Goal: Task Accomplishment & Management: Use online tool/utility

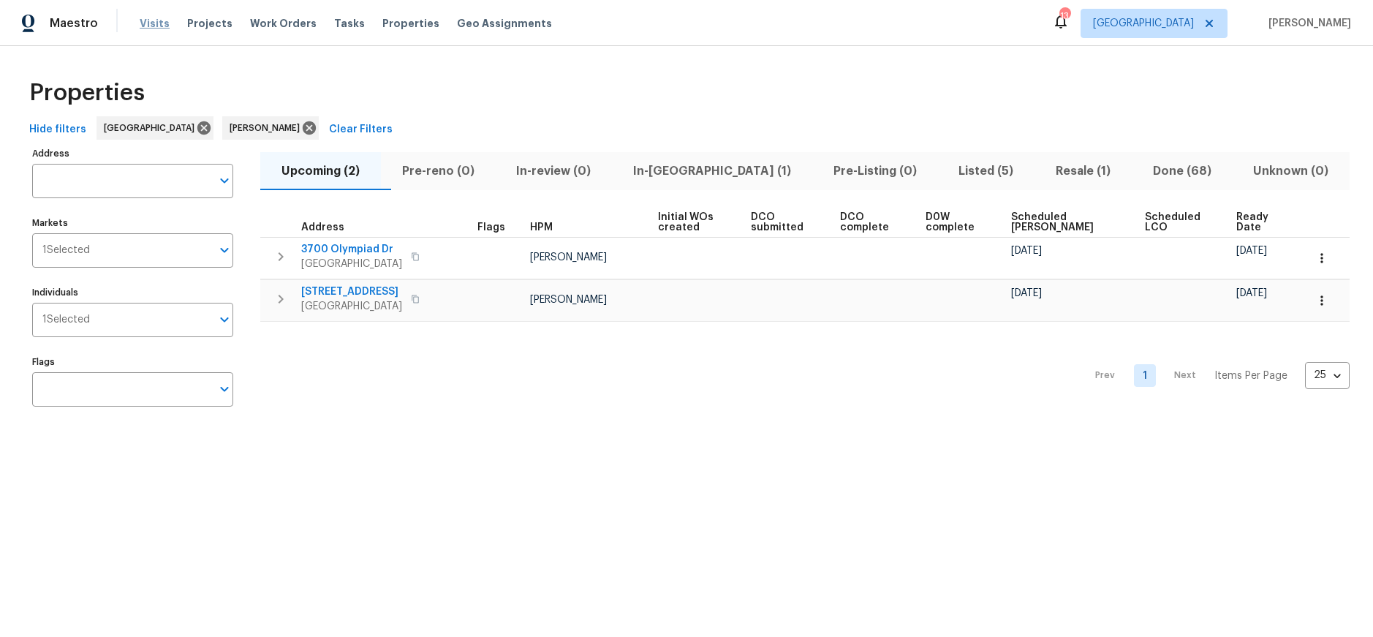
click at [146, 20] on span "Visits" at bounding box center [155, 23] width 30 height 15
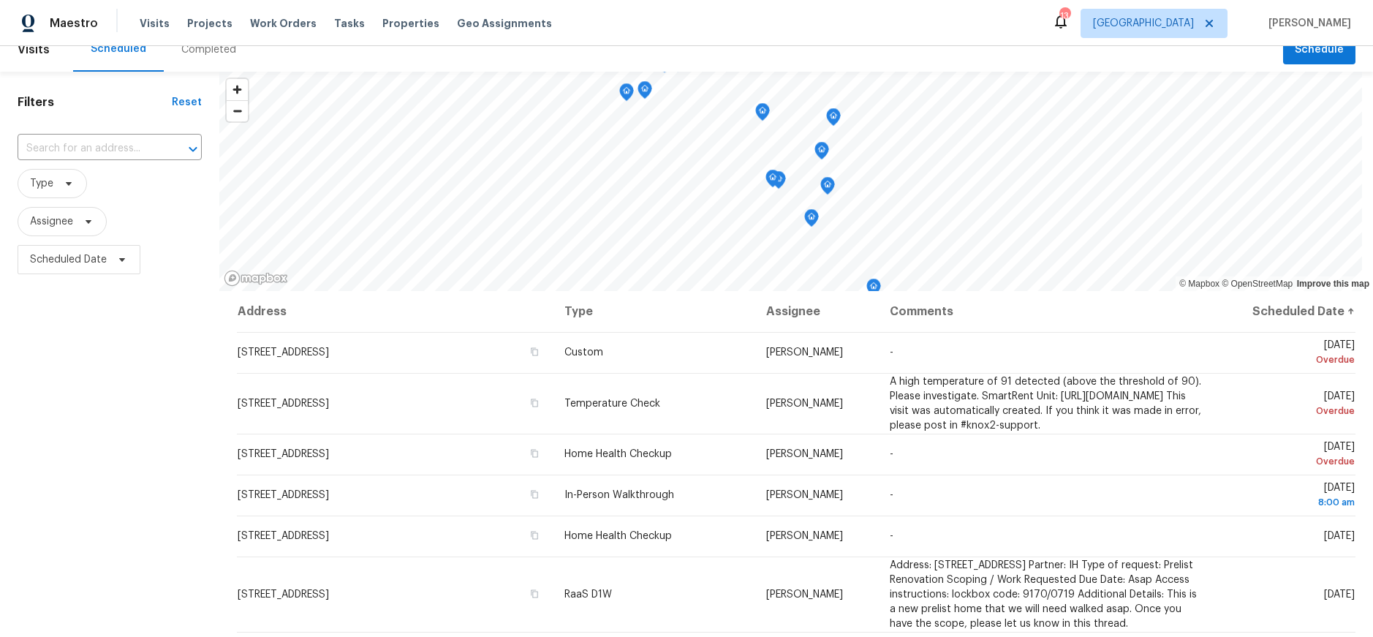
scroll to position [16, 0]
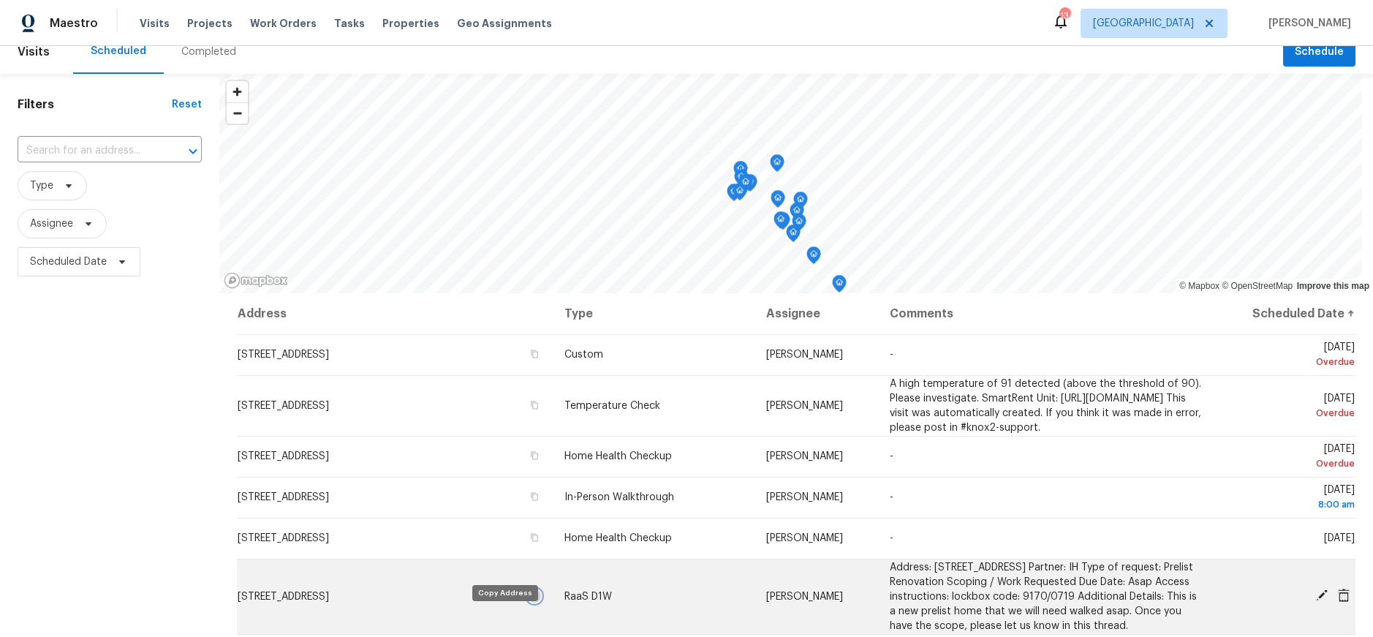
click at [530, 600] on icon "button" at bounding box center [534, 596] width 9 height 9
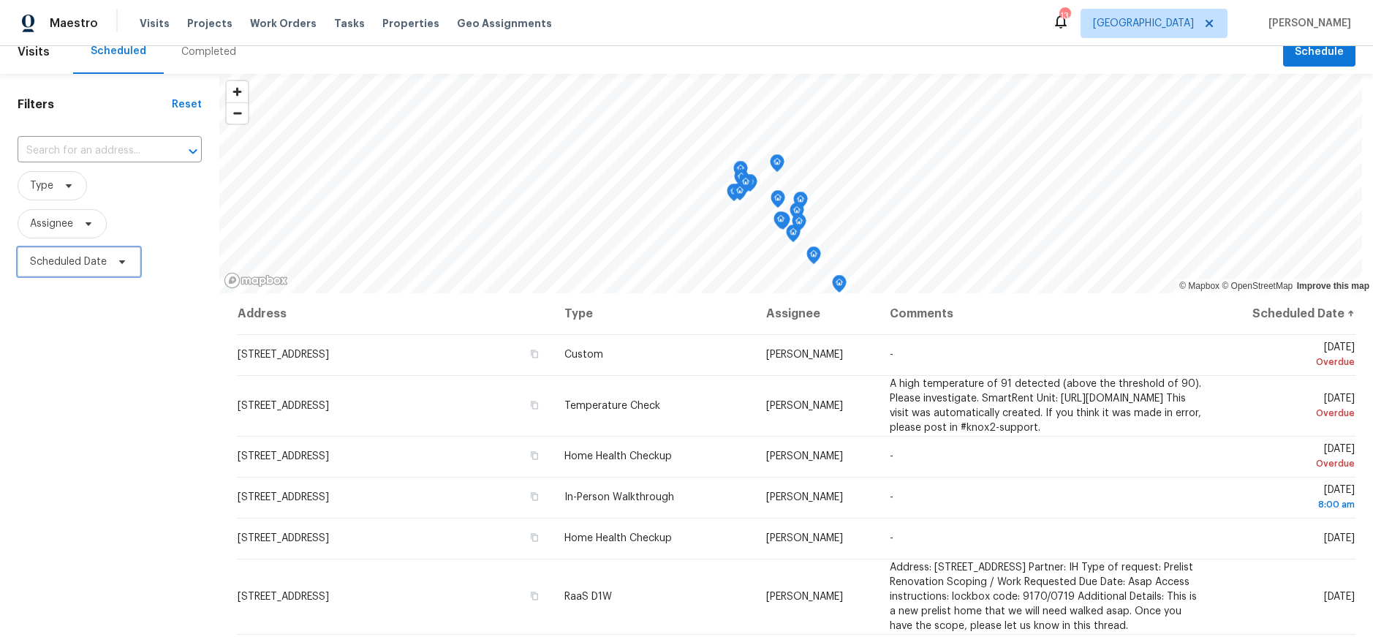
click at [84, 260] on span "Scheduled Date" at bounding box center [68, 262] width 77 height 15
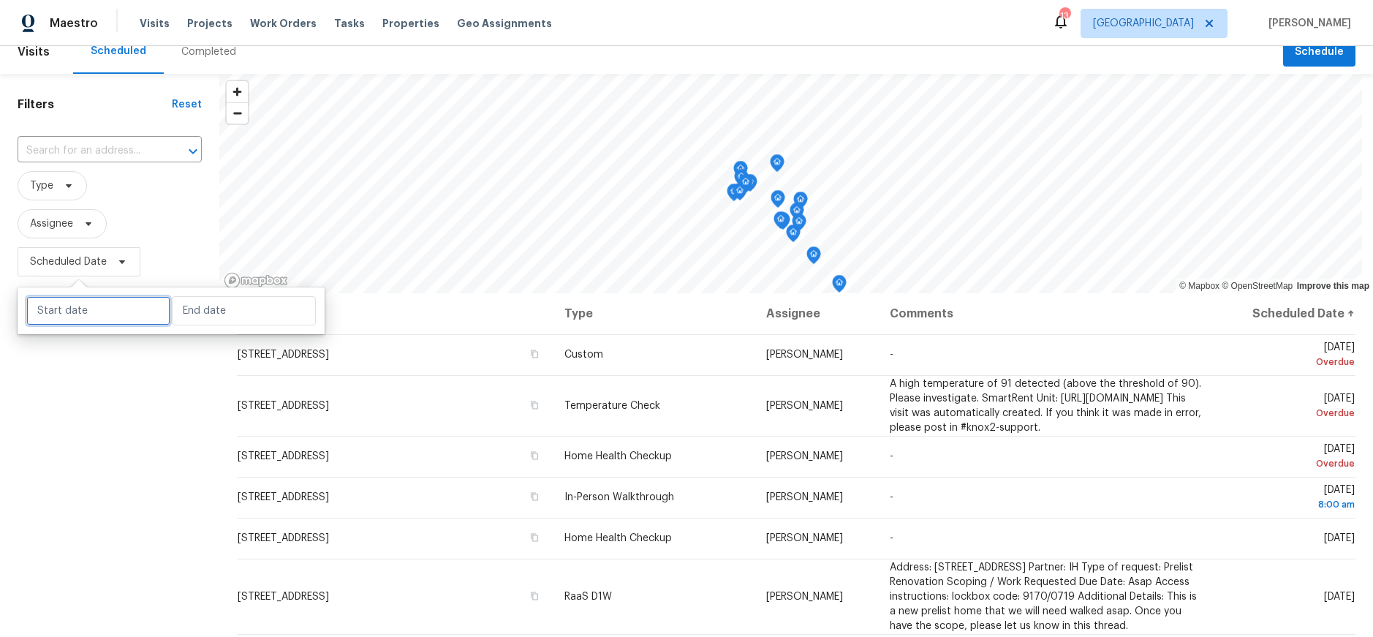
select select "8"
select select "2025"
select select "9"
select select "2025"
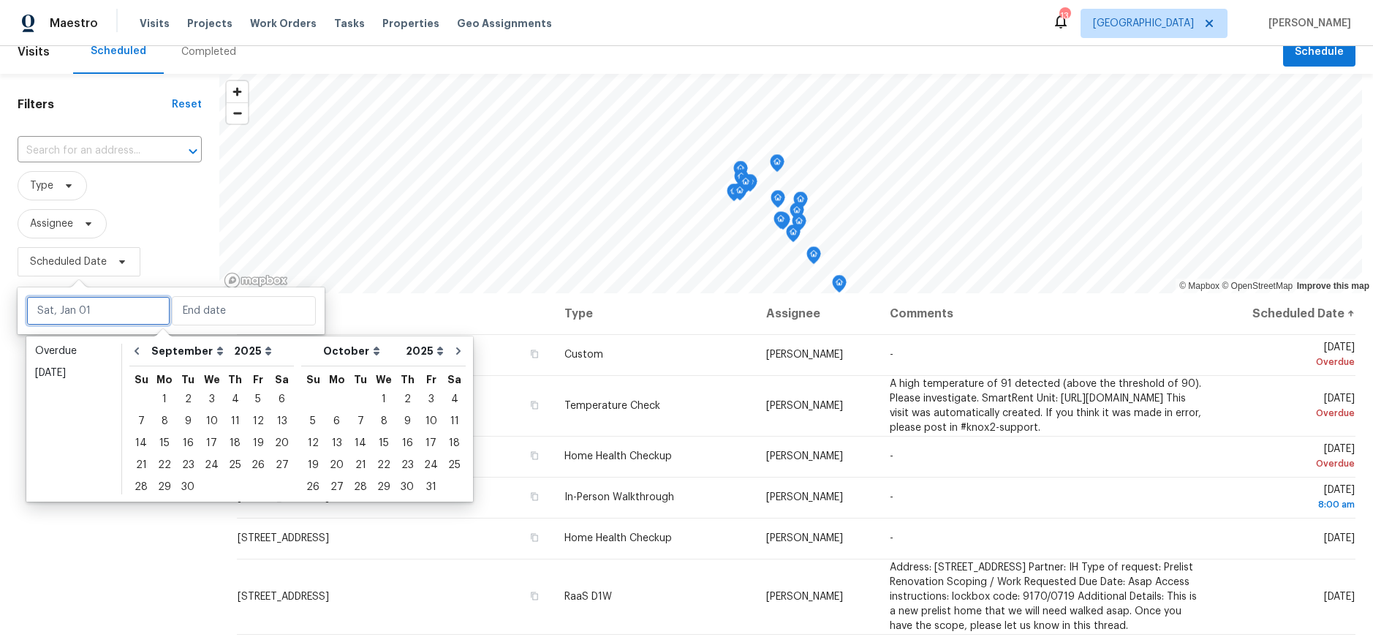
click at [84, 310] on input "text" at bounding box center [98, 310] width 144 height 29
click at [206, 421] on div "10" at bounding box center [212, 421] width 24 height 20
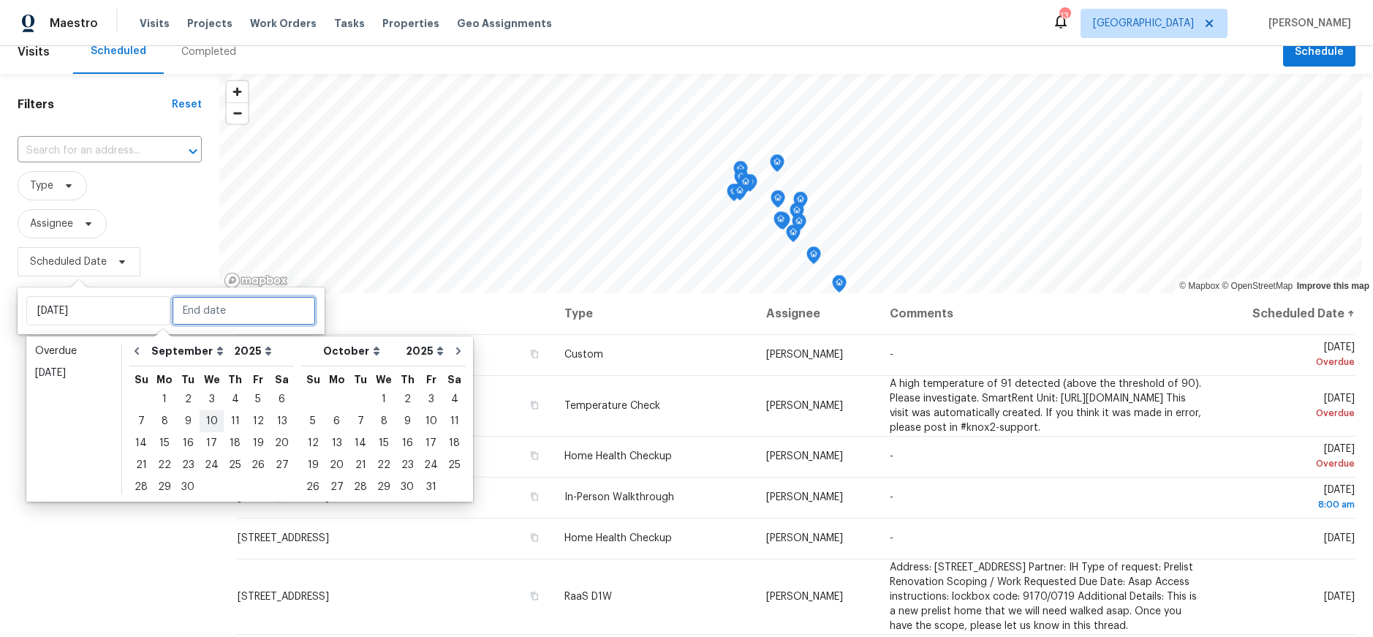
type input "[DATE]"
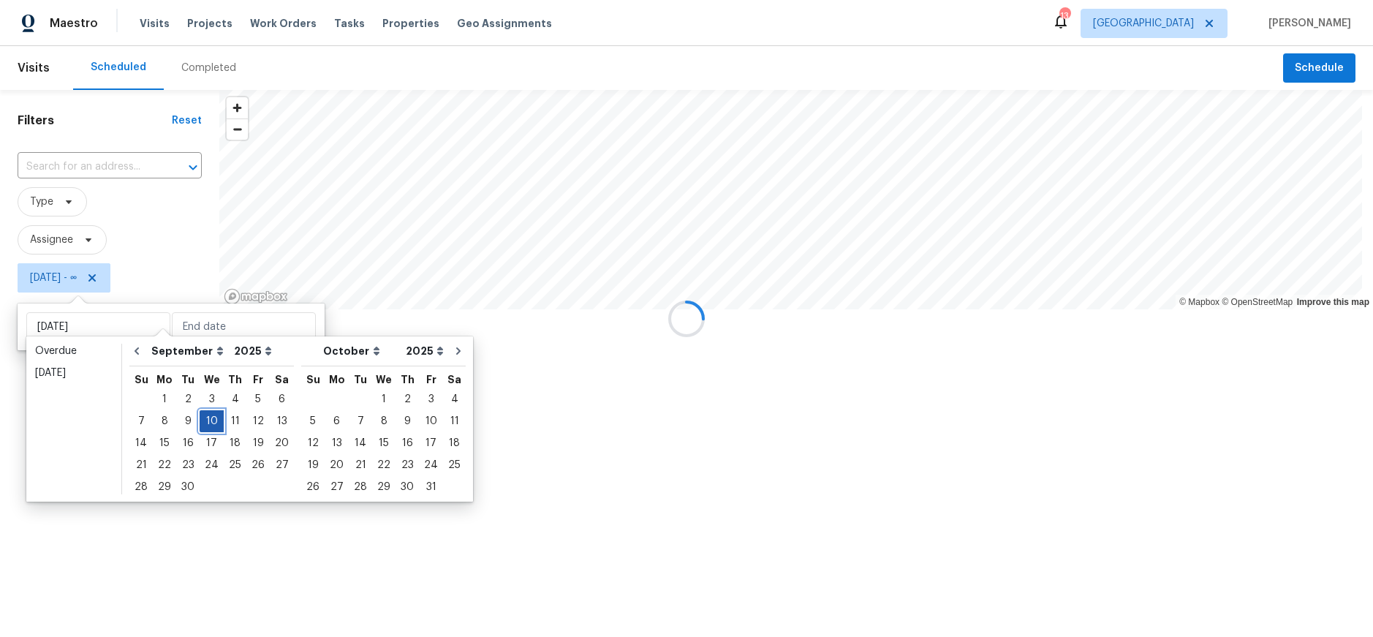
click at [206, 420] on div "10" at bounding box center [212, 421] width 24 height 20
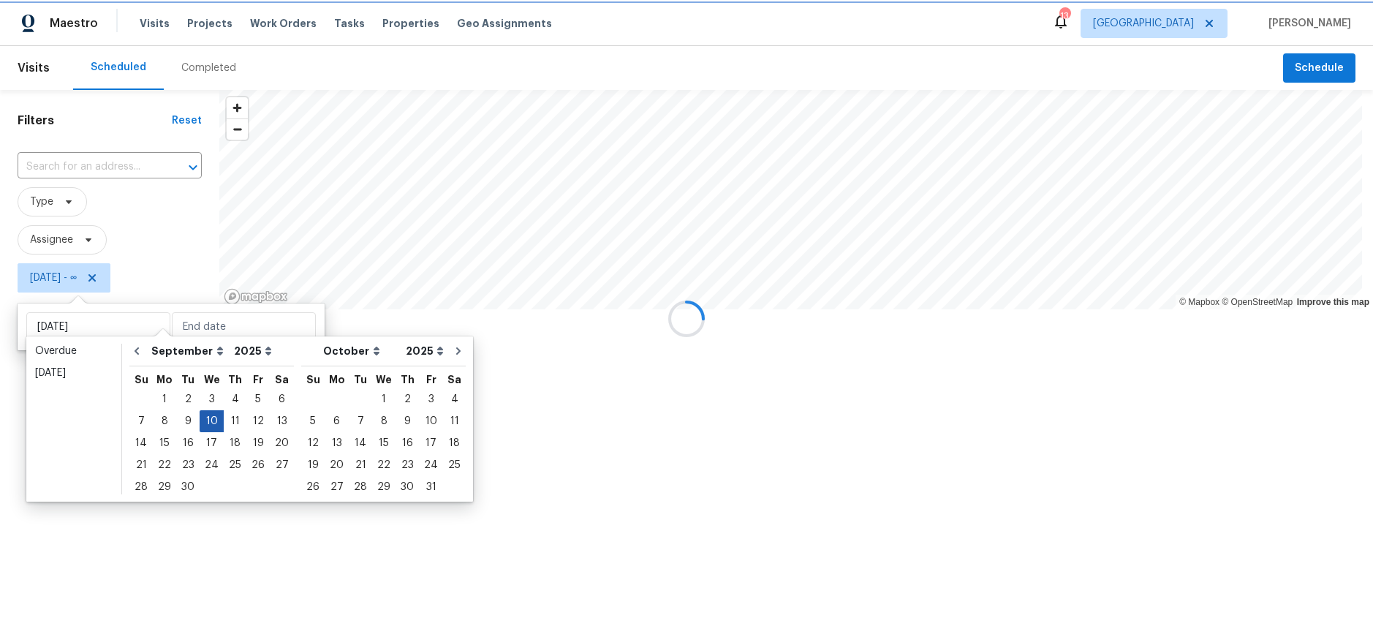
type input "[DATE]"
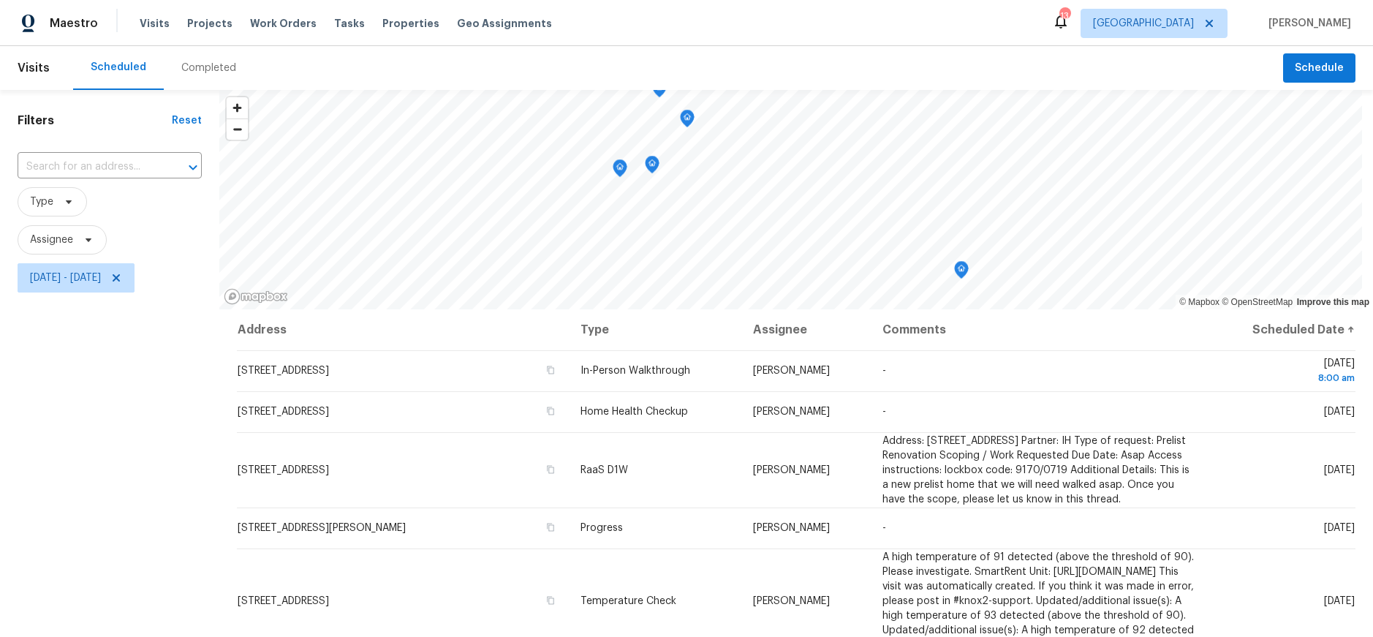
click at [91, 437] on div "Filters Reset ​ Type Assignee [DATE] - [DATE]" at bounding box center [109, 454] width 219 height 729
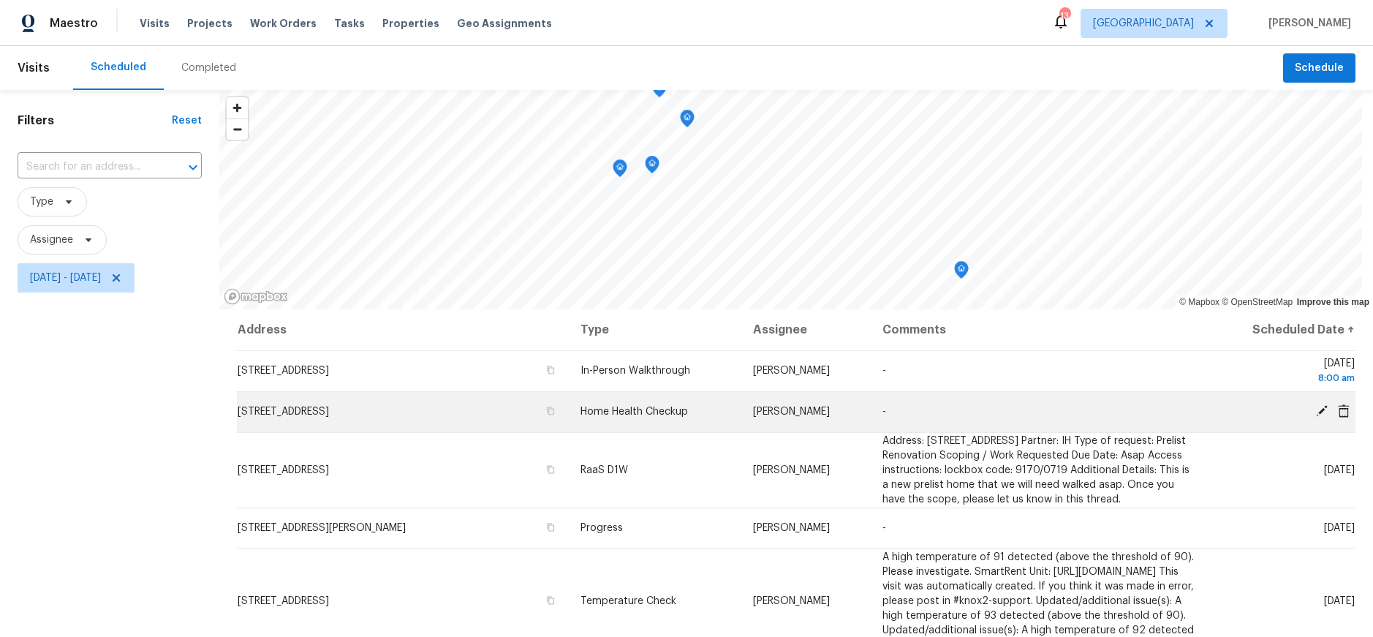
click at [1316, 407] on icon at bounding box center [1322, 410] width 13 height 13
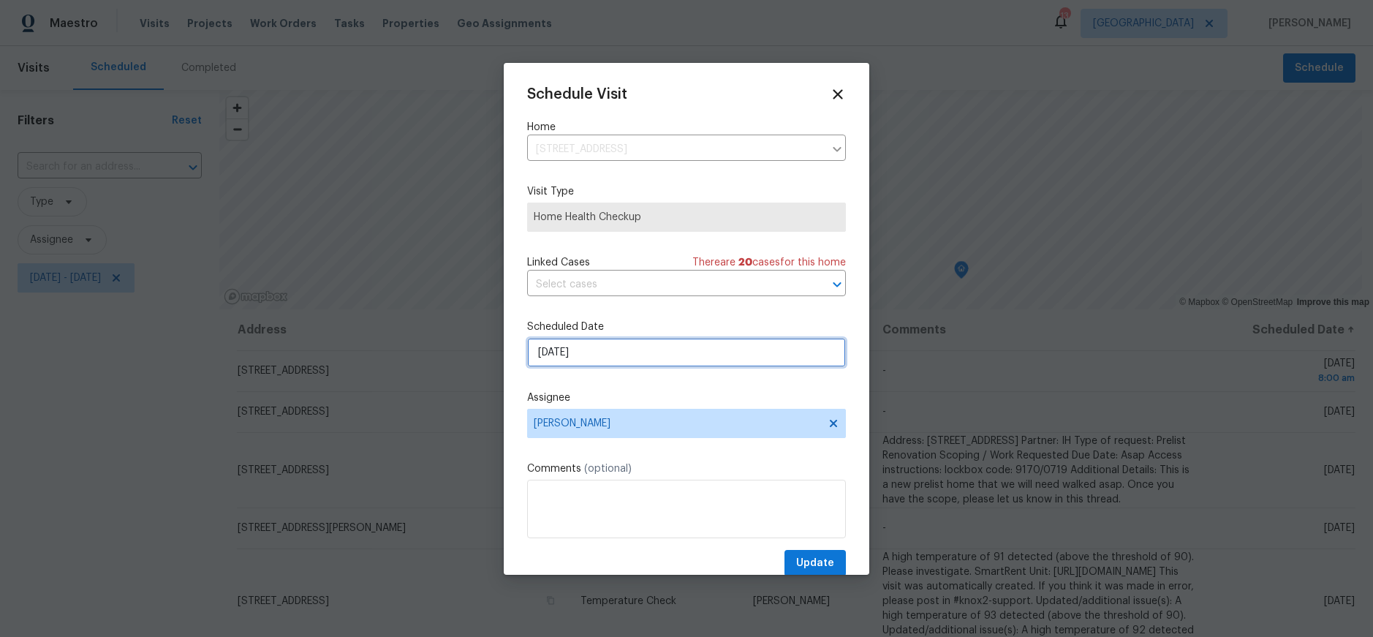
click at [654, 353] on input "[DATE]" at bounding box center [686, 352] width 319 height 29
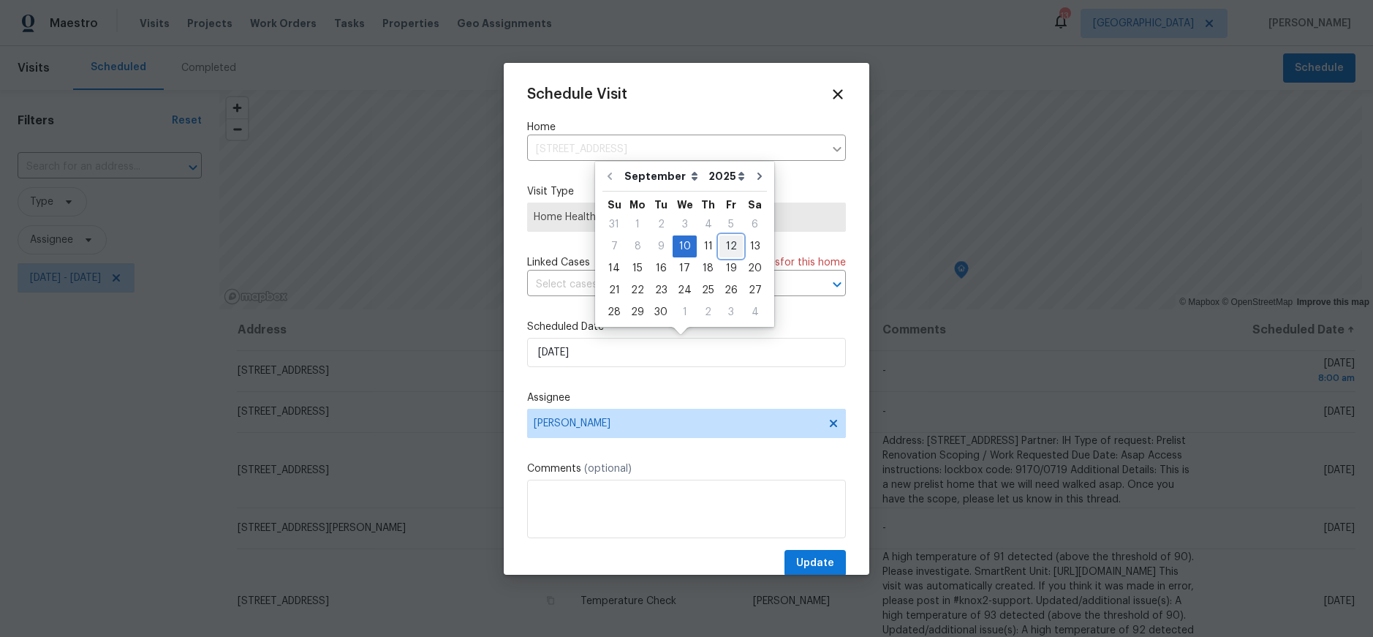
click at [728, 249] on div "12" at bounding box center [731, 246] width 23 height 20
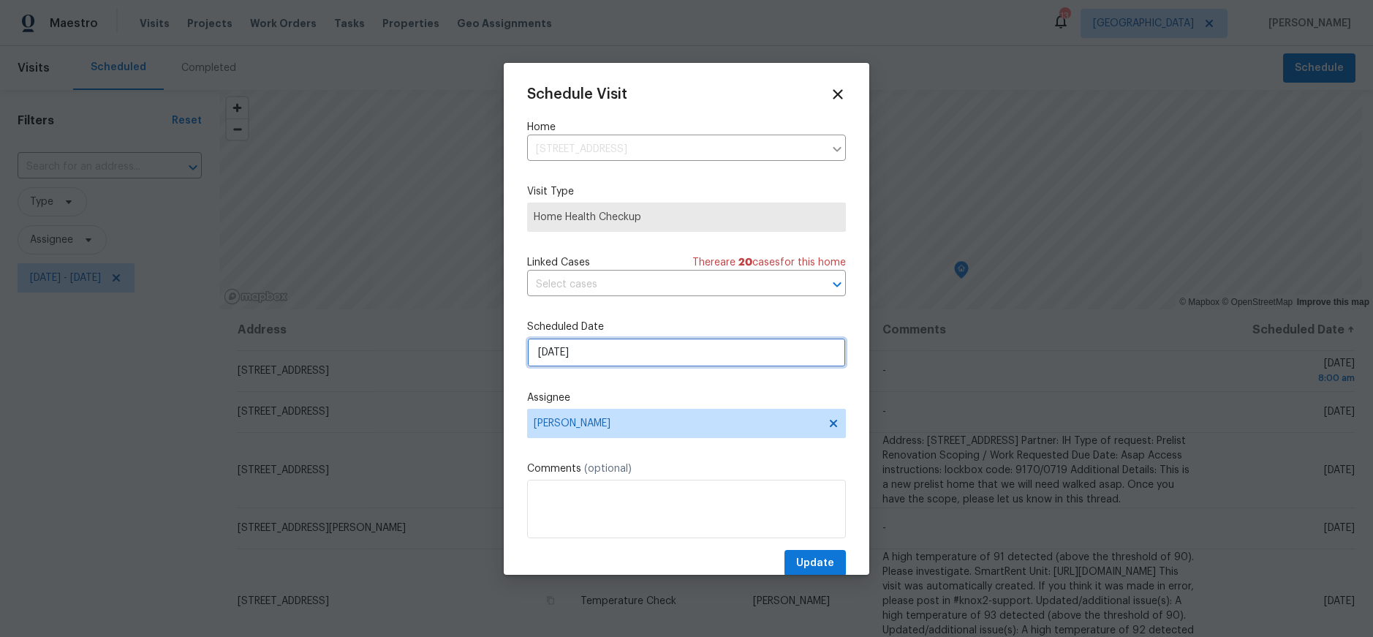
click at [664, 355] on input "[DATE]" at bounding box center [686, 352] width 319 height 29
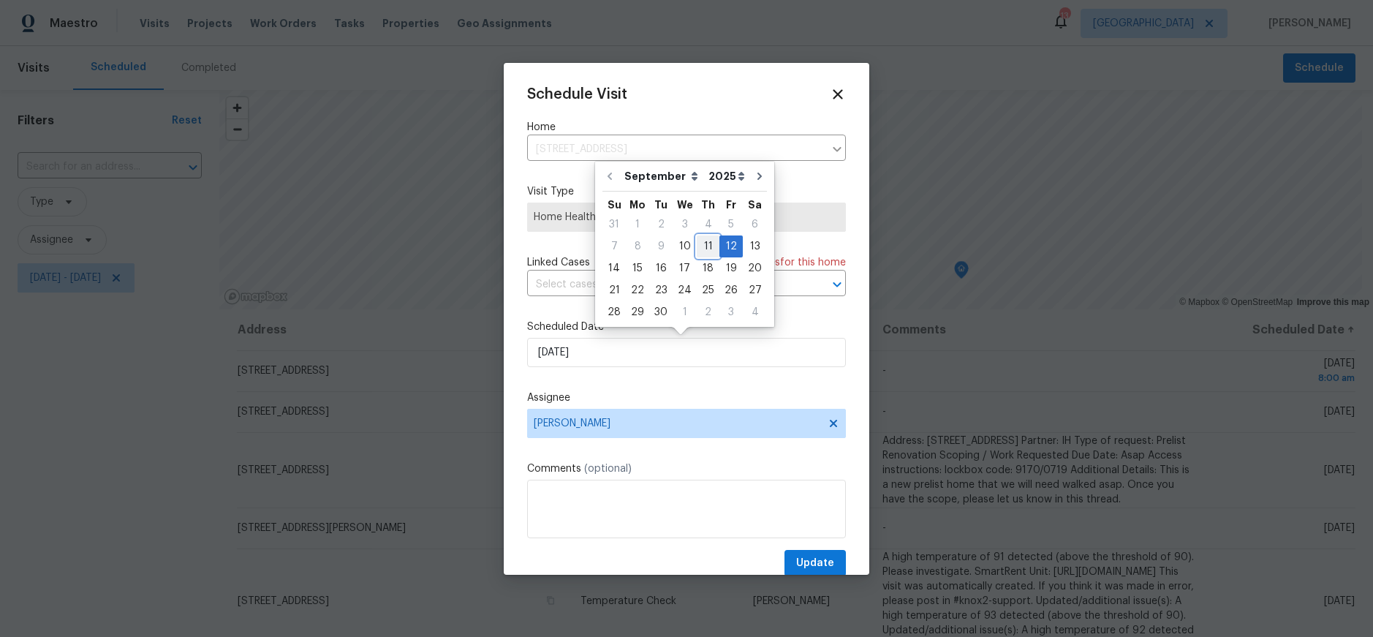
click at [698, 244] on div "11" at bounding box center [708, 246] width 23 height 20
type input "[DATE]"
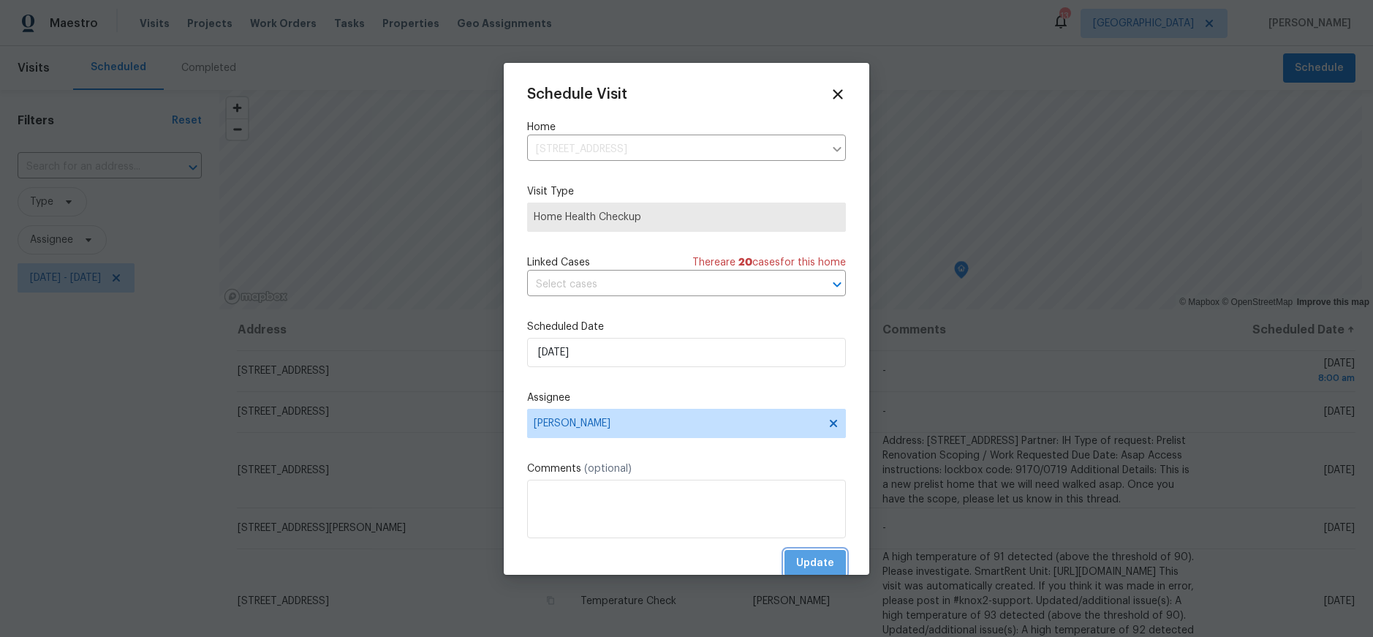
click at [804, 562] on span "Update" at bounding box center [815, 563] width 38 height 18
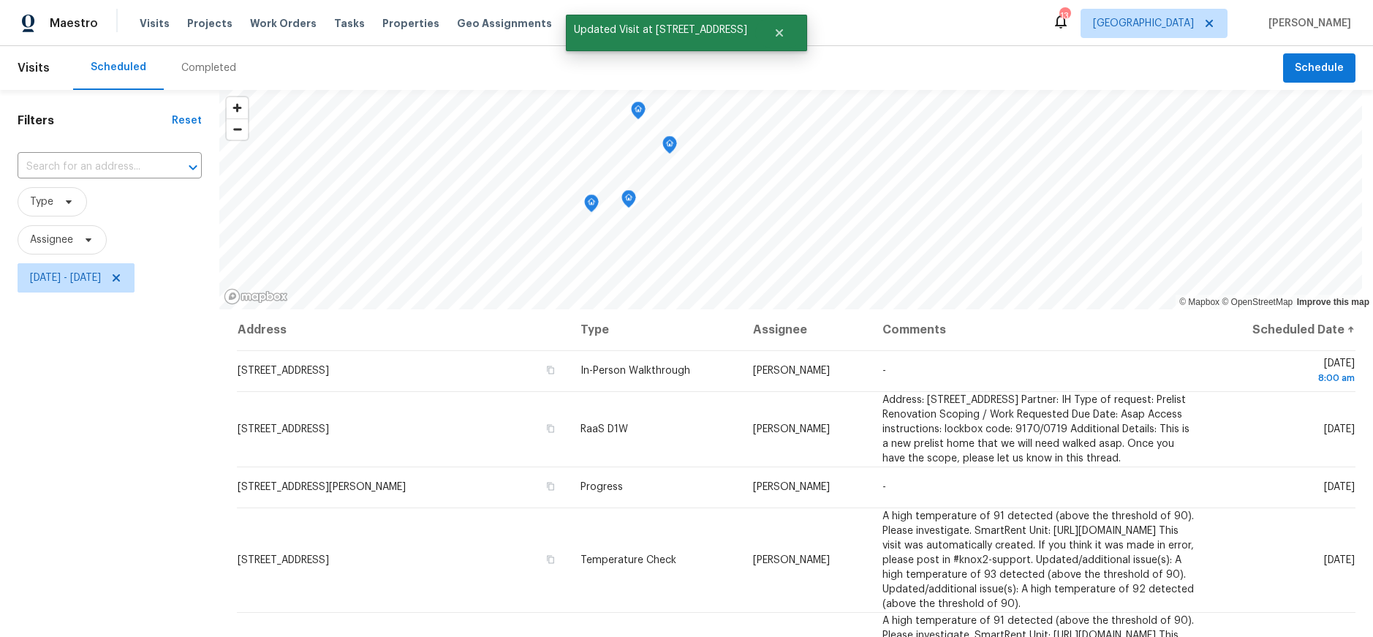
click at [162, 454] on div "Filters Reset ​ Type Assignee [DATE] - [DATE]" at bounding box center [109, 454] width 219 height 729
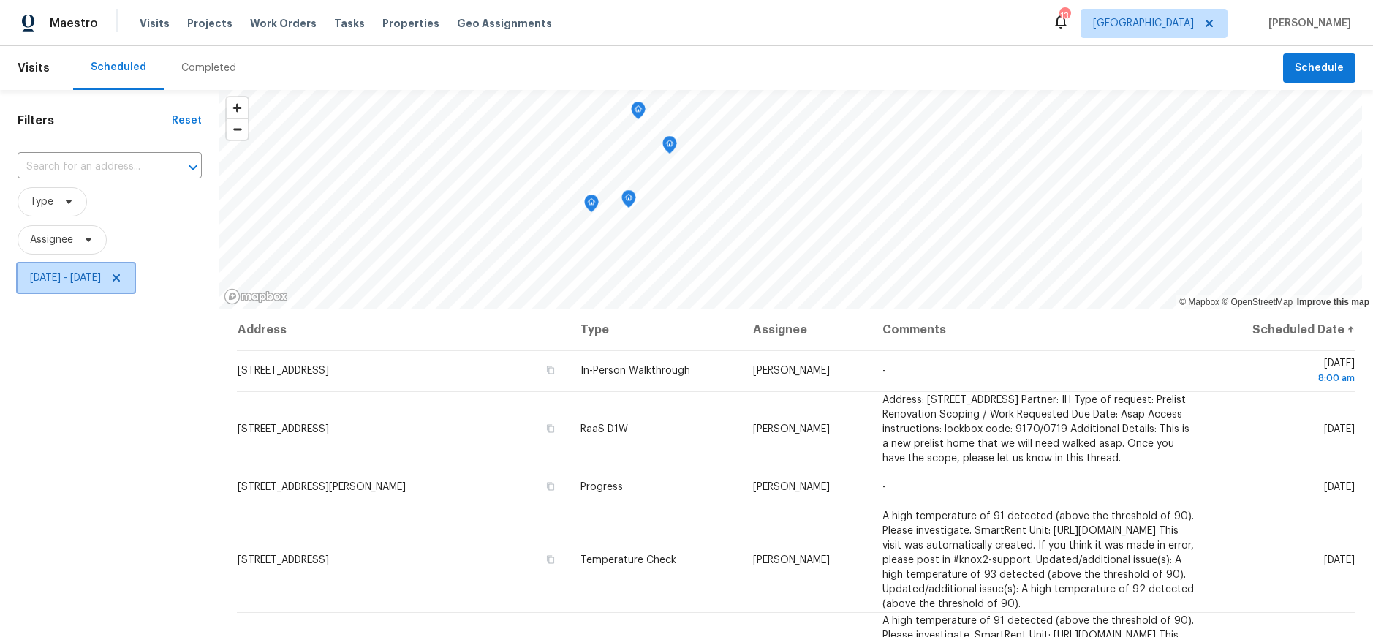
click at [101, 274] on span "[DATE] - [DATE]" at bounding box center [65, 278] width 71 height 15
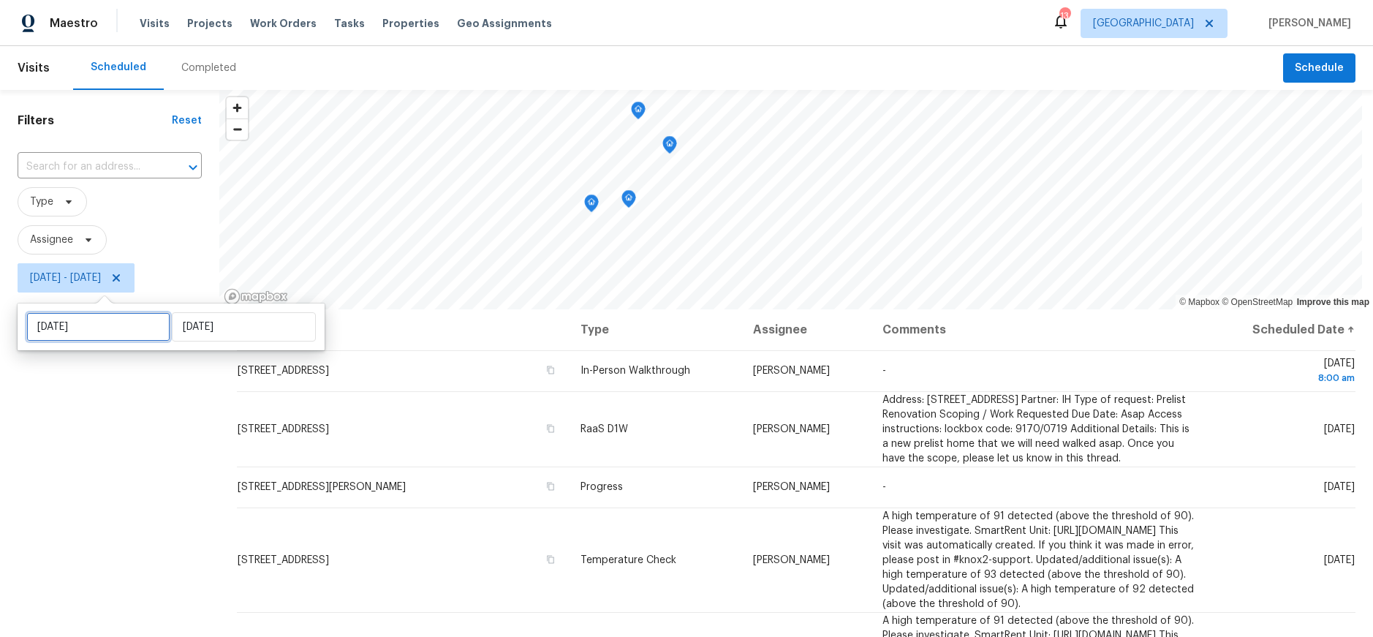
click at [143, 313] on input "[DATE]" at bounding box center [98, 326] width 144 height 29
select select "8"
select select "2025"
select select "9"
select select "2025"
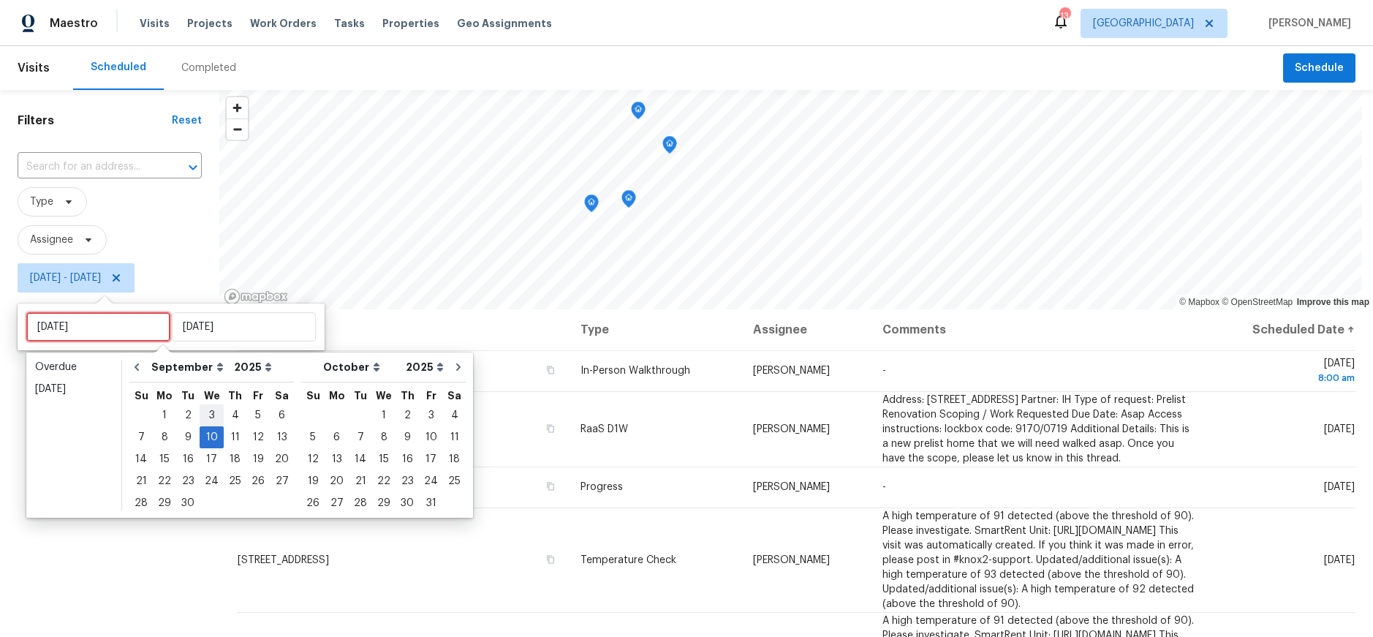
type input "[DATE]"
click at [224, 438] on div "11" at bounding box center [235, 437] width 23 height 20
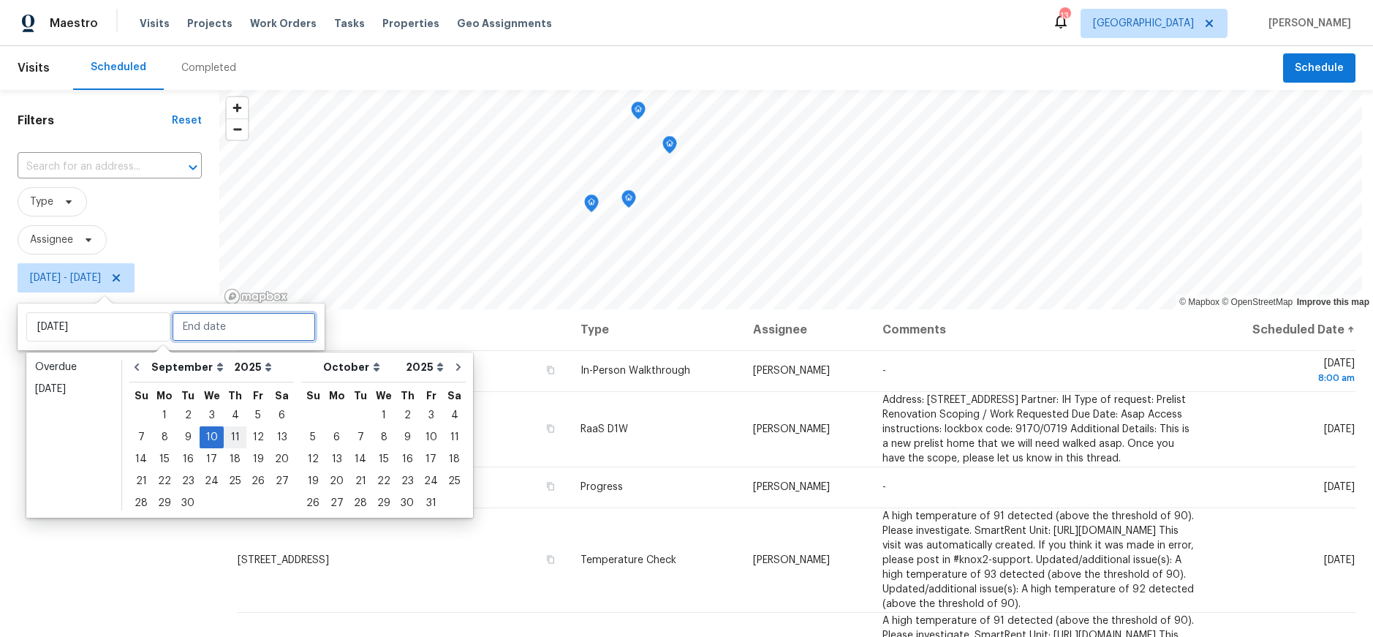
type input "[DATE]"
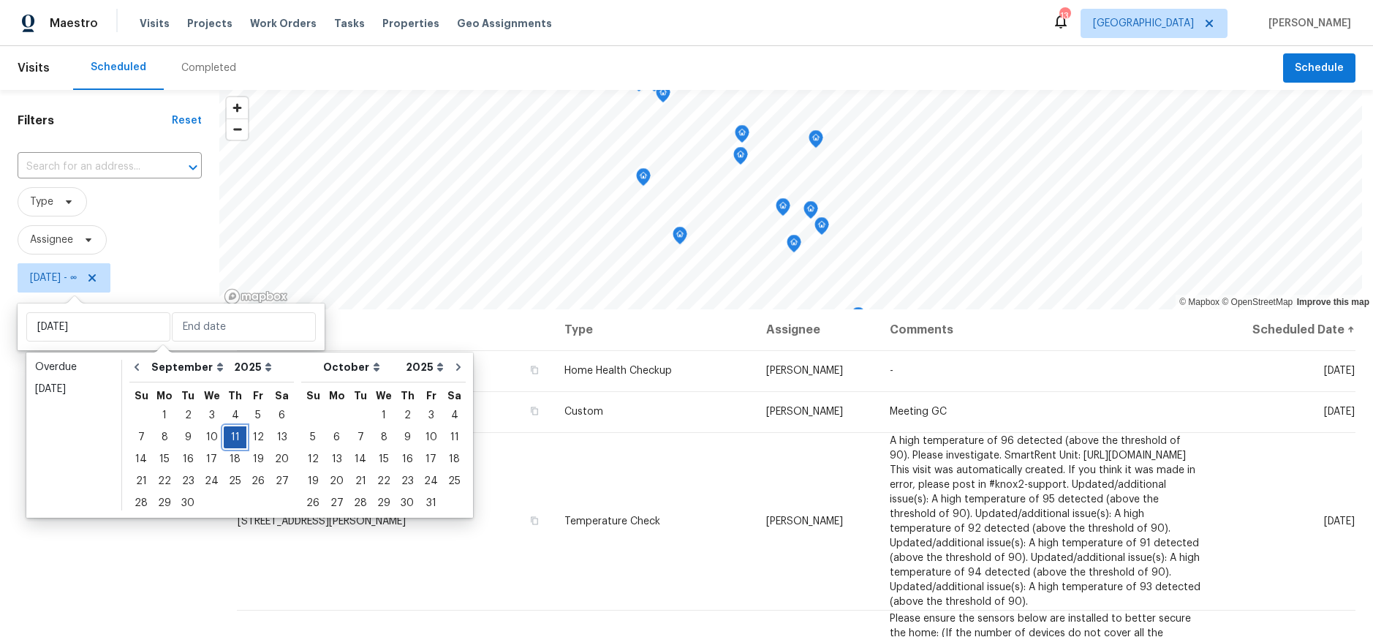
click at [224, 438] on div "11" at bounding box center [235, 437] width 23 height 20
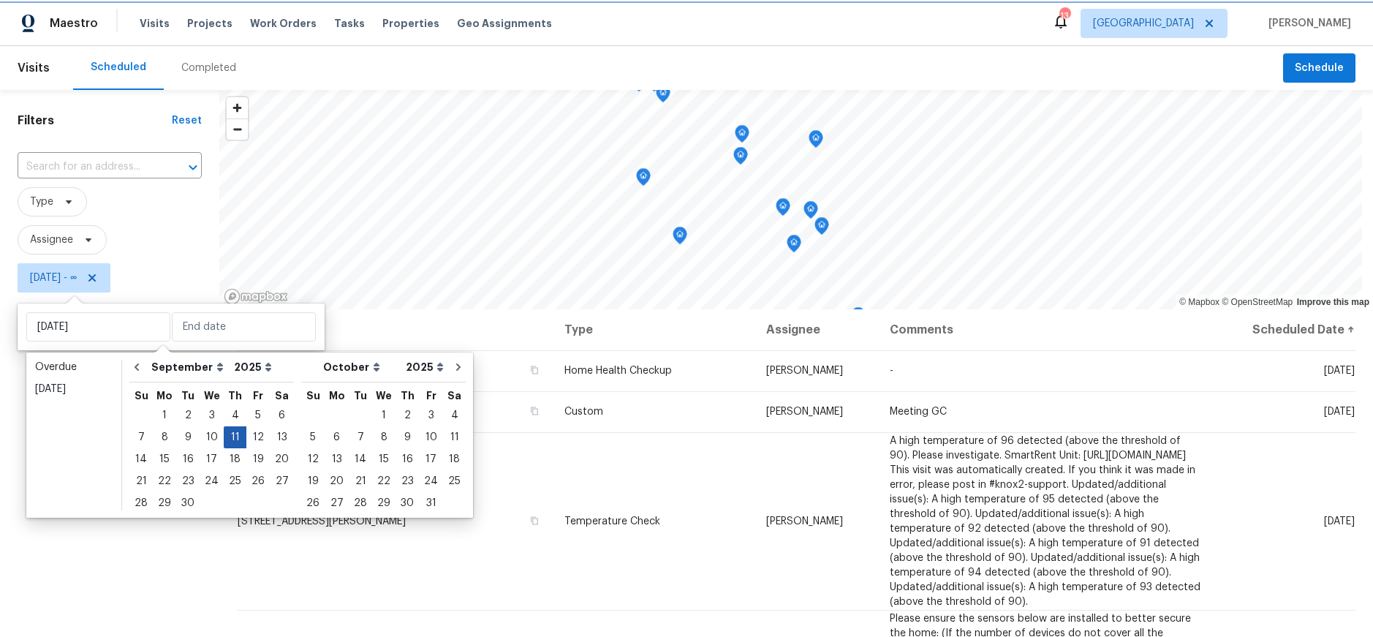
type input "[DATE]"
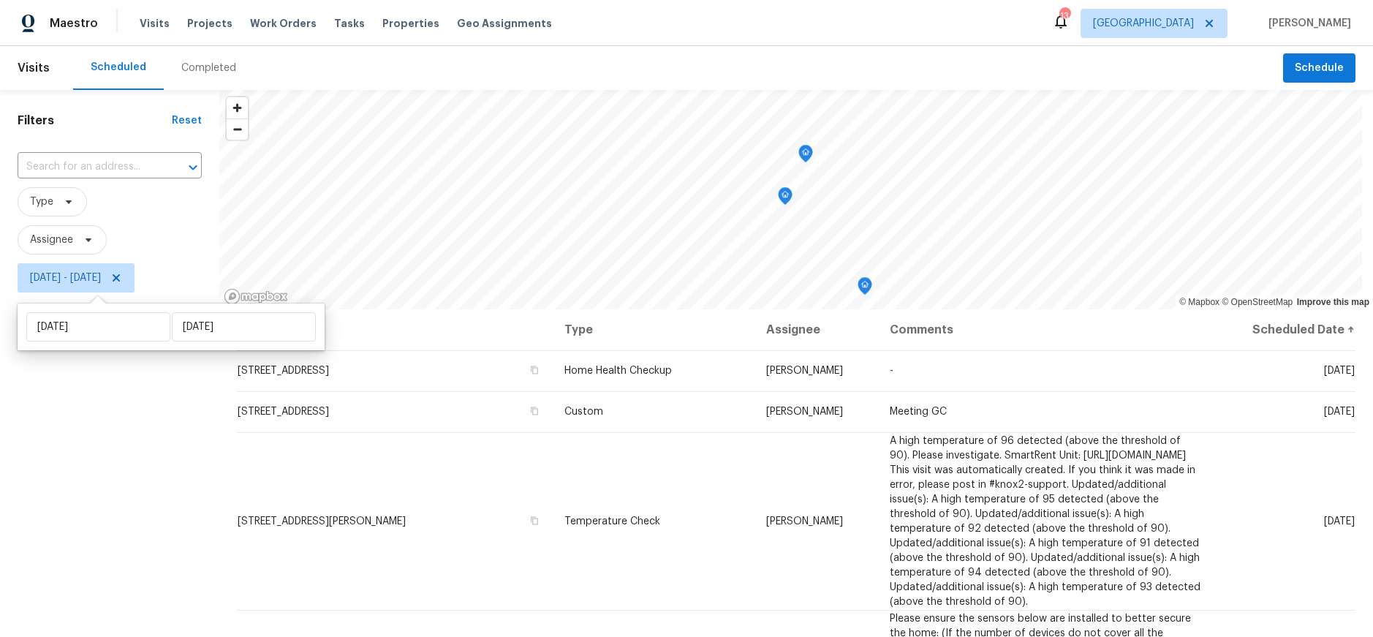
click at [96, 441] on div "Filters Reset ​ Type Assignee [DATE] - [DATE]" at bounding box center [109, 454] width 219 height 729
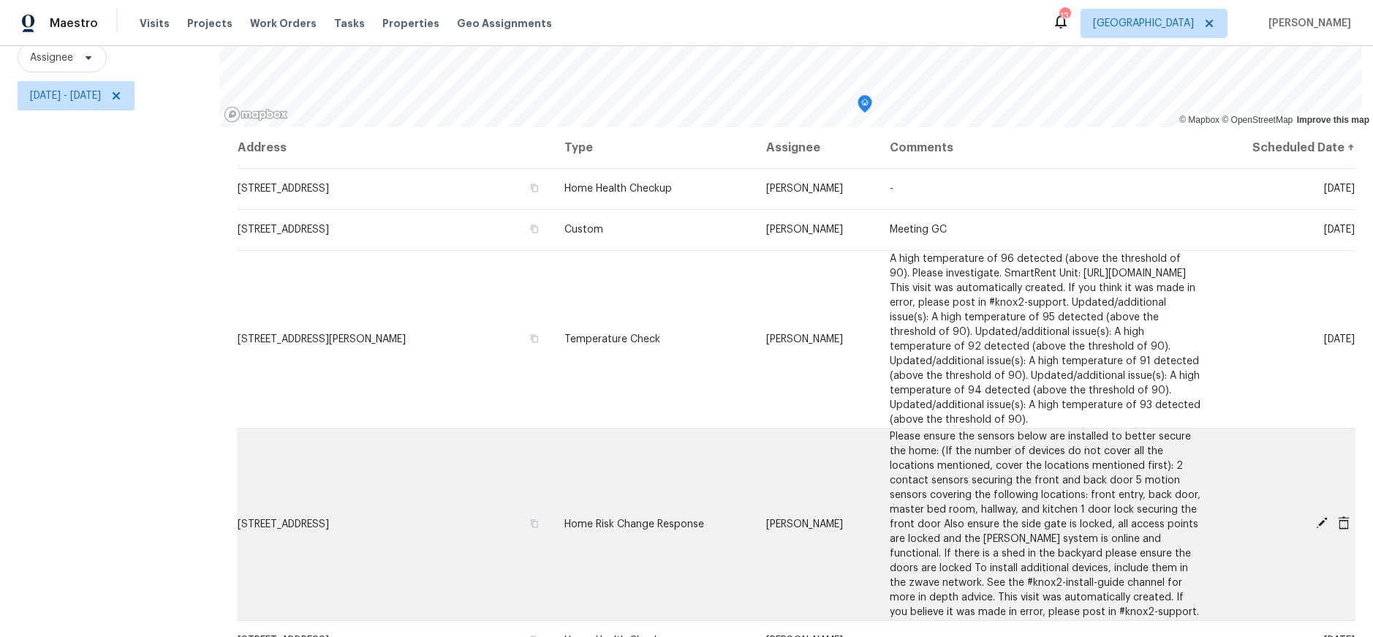
scroll to position [133, 0]
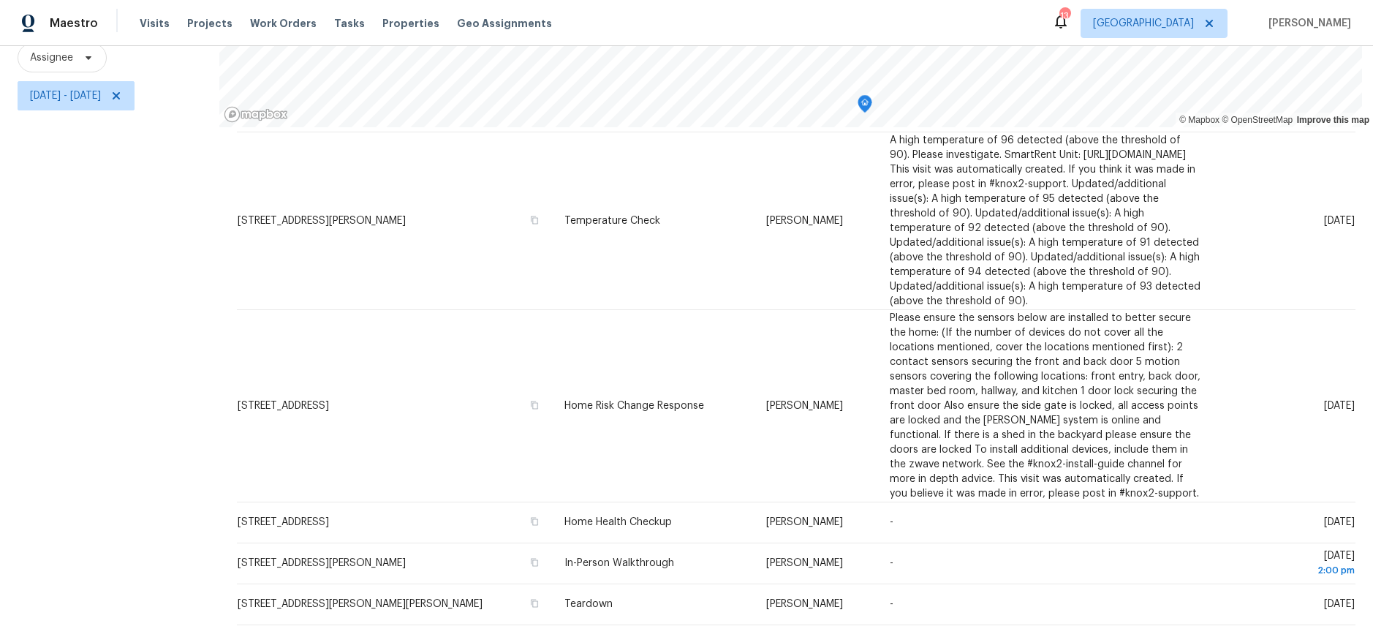
click at [148, 290] on div "Filters Reset ​ Type Assignee [DATE] - [DATE]" at bounding box center [109, 272] width 219 height 729
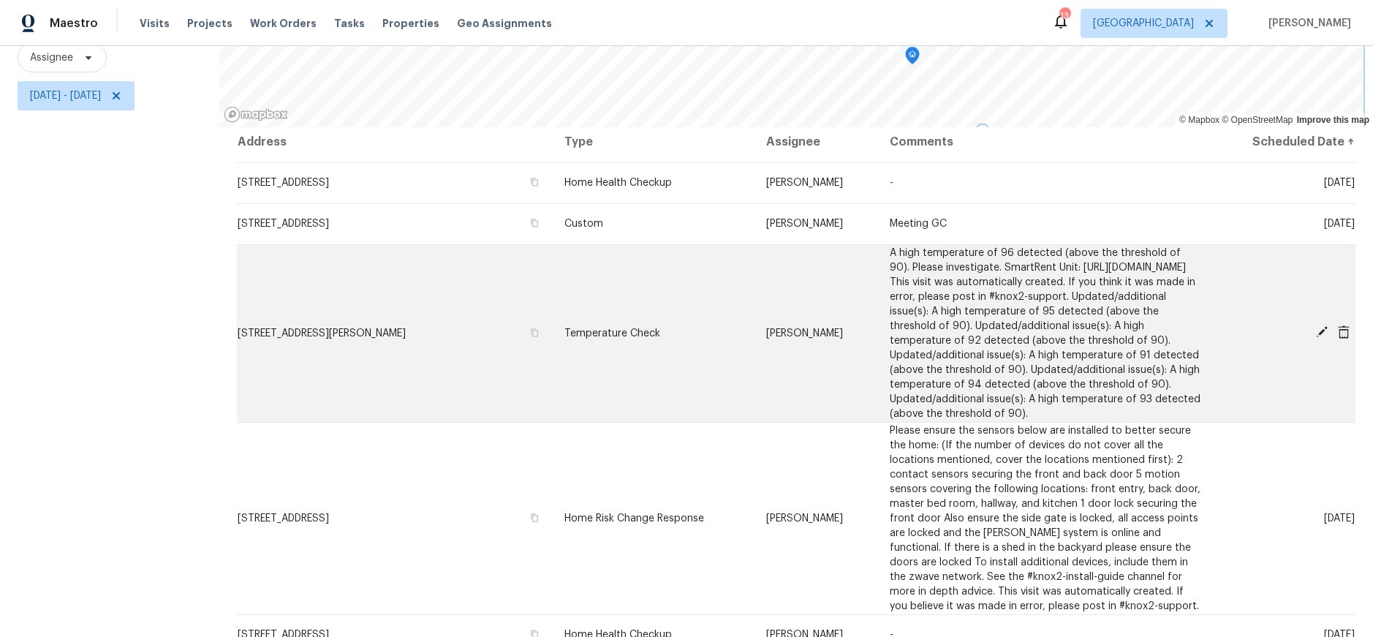
scroll to position [0, 0]
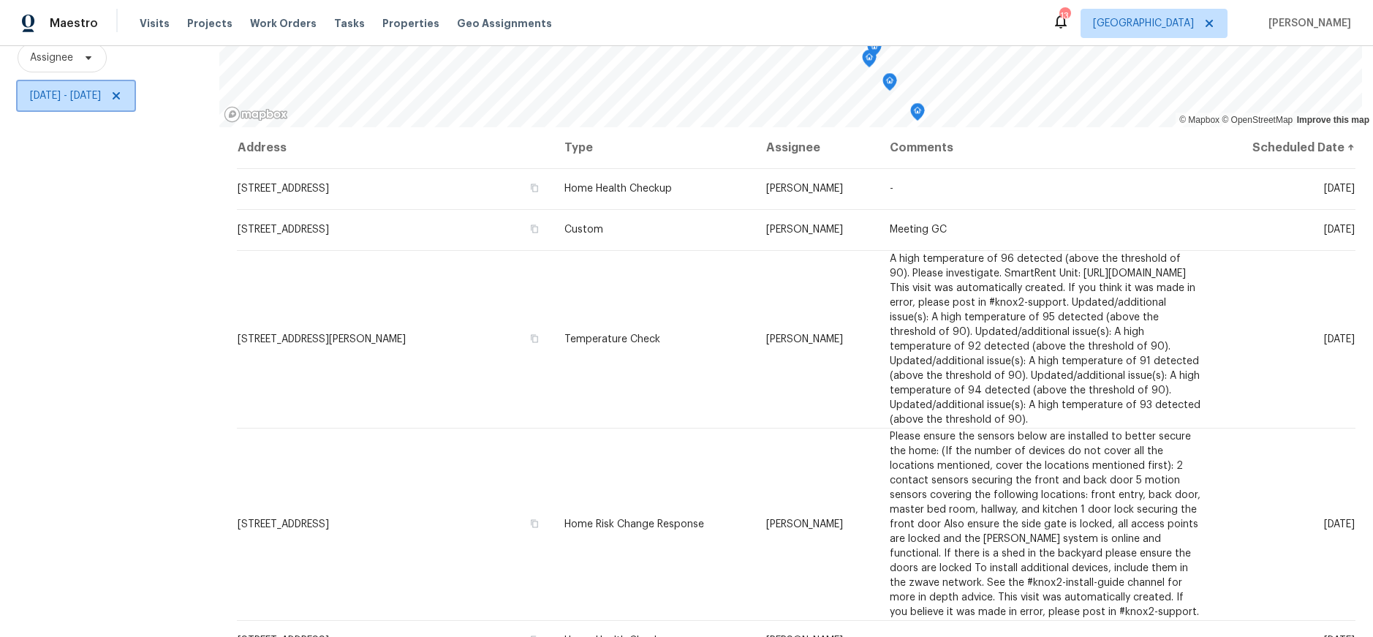
click at [122, 90] on icon at bounding box center [116, 96] width 12 height 12
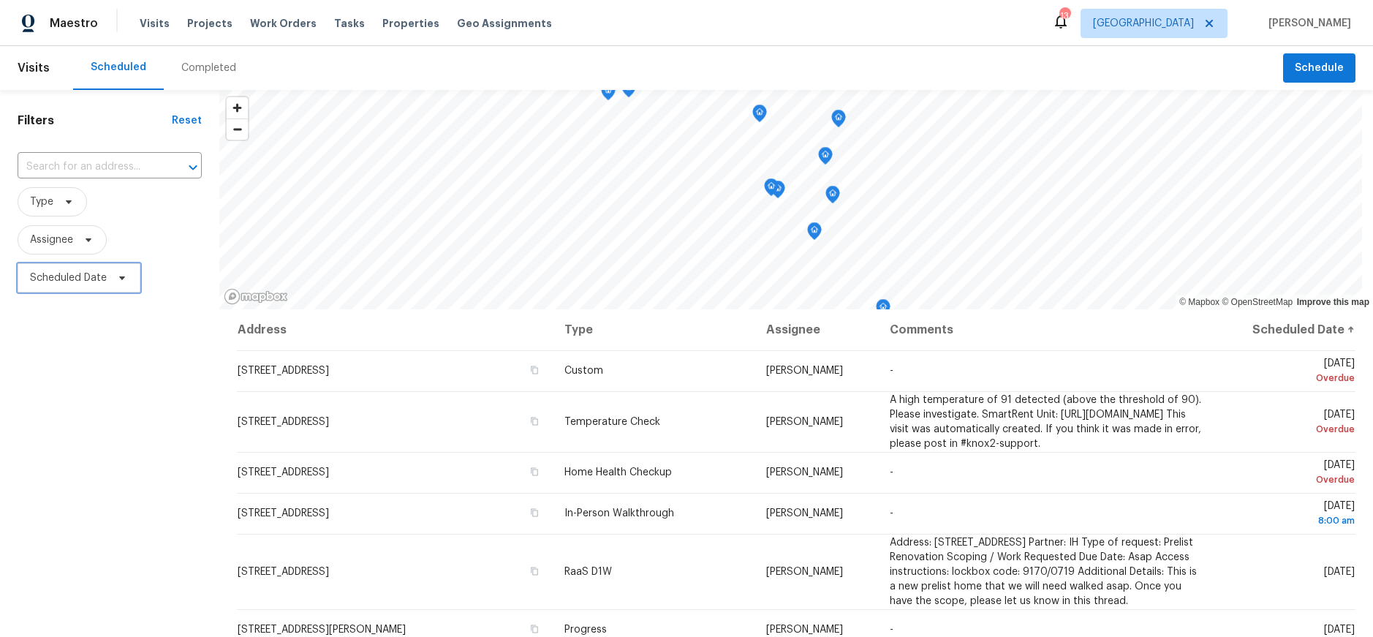
click at [67, 274] on span "Scheduled Date" at bounding box center [68, 278] width 77 height 15
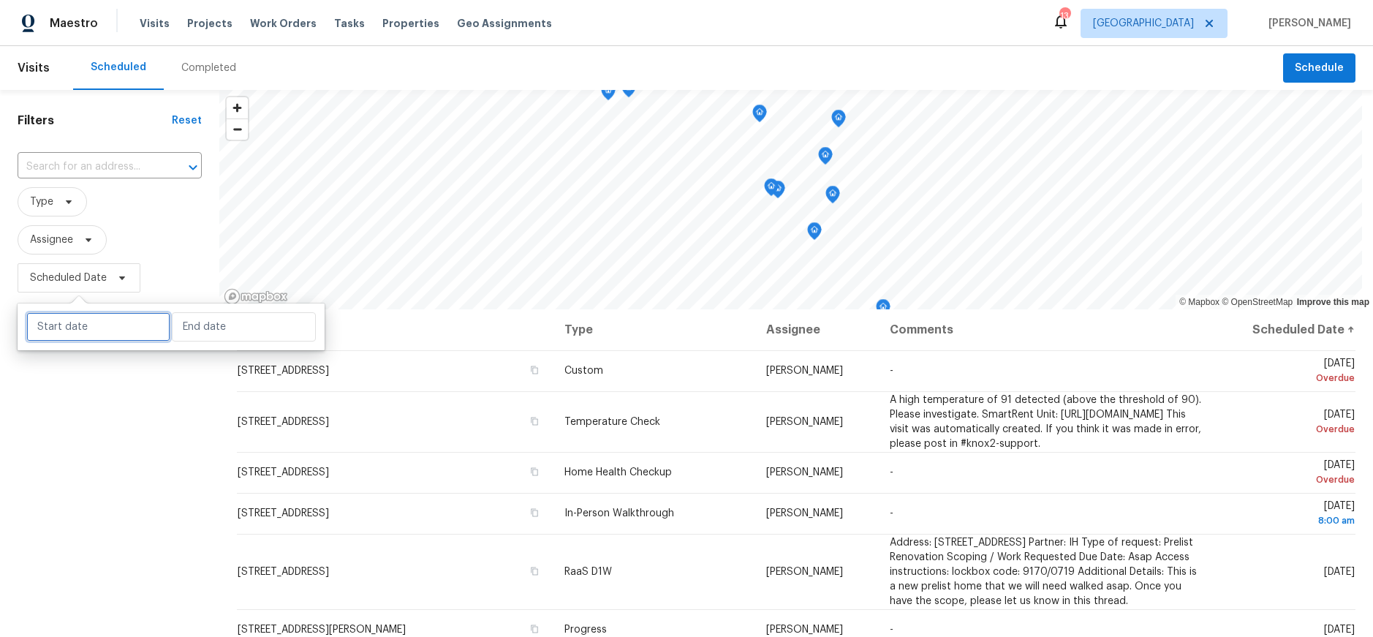
select select "8"
select select "2025"
select select "9"
select select "2025"
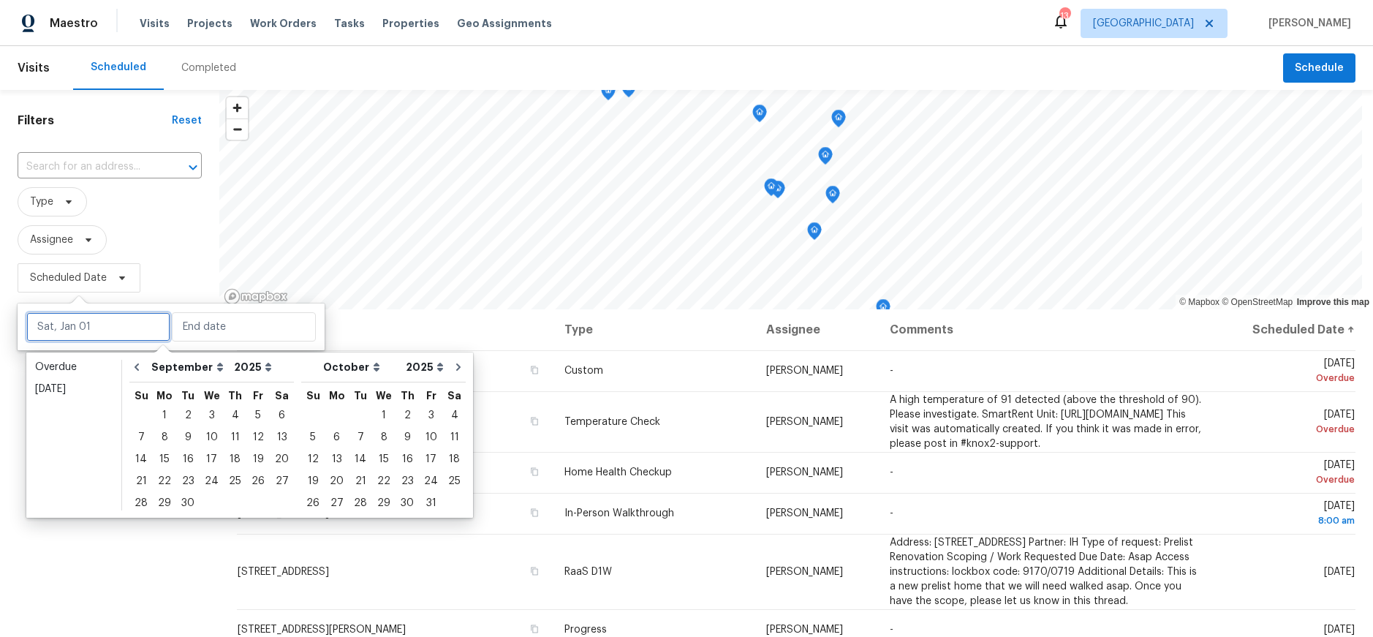
click at [110, 327] on input "text" at bounding box center [98, 326] width 144 height 29
click at [255, 437] on div "12" at bounding box center [257, 437] width 23 height 20
type input "[DATE]"
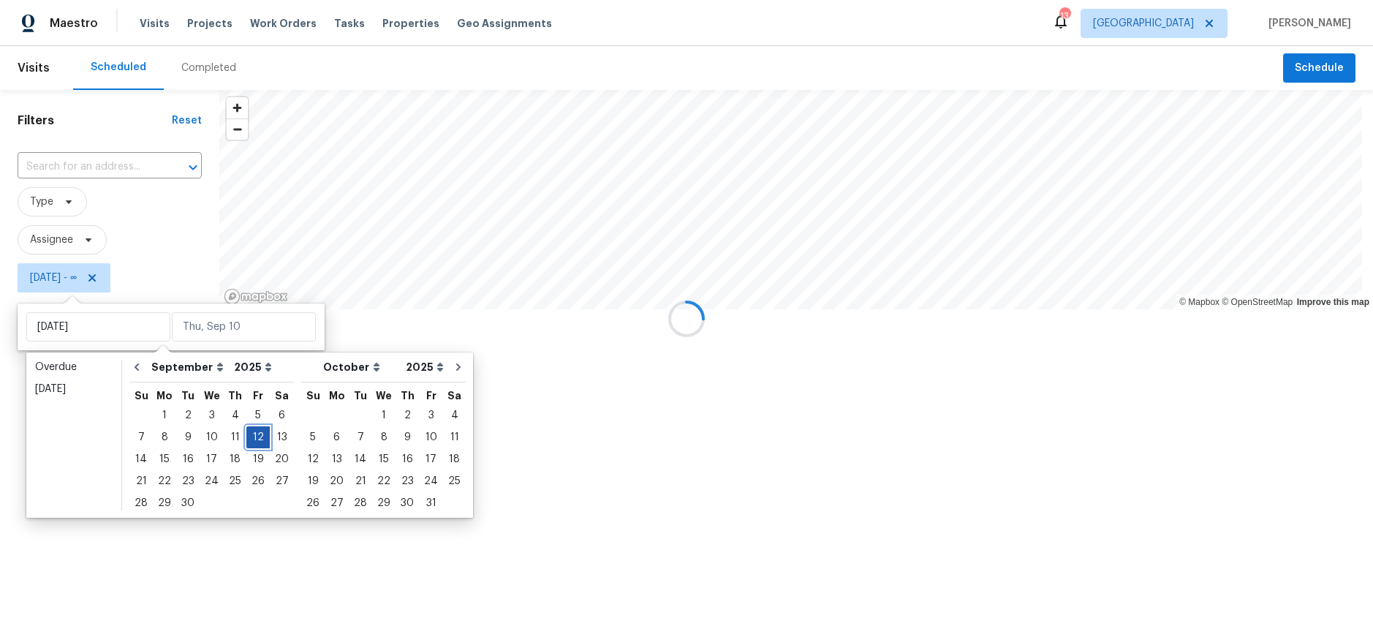
click at [255, 437] on div "12" at bounding box center [257, 437] width 23 height 20
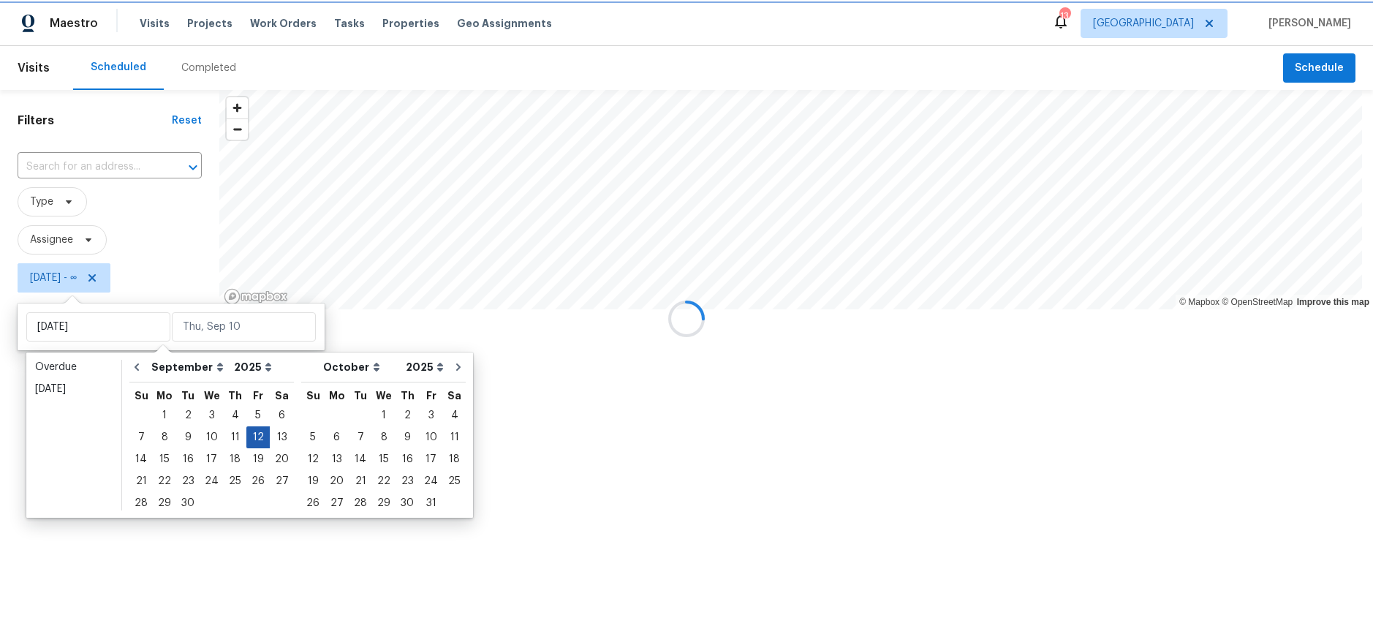
type input "[DATE]"
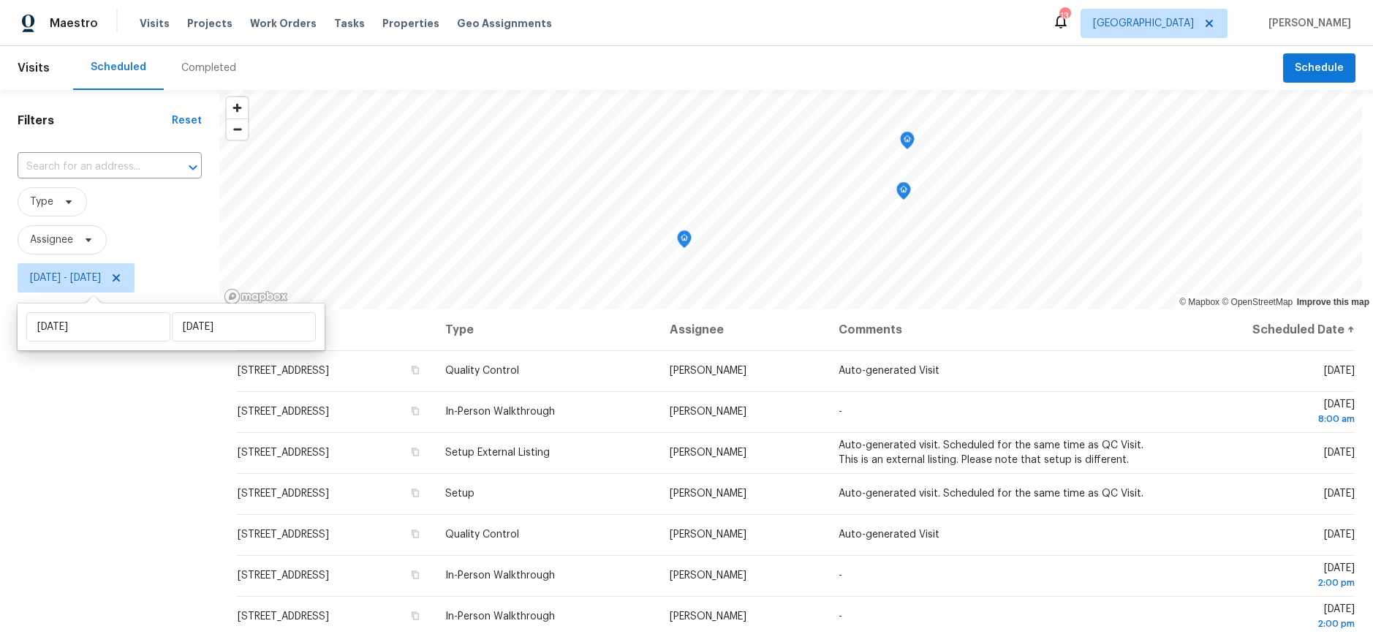
click at [37, 432] on div "Filters Reset ​ Type Assignee [DATE] - [DATE]" at bounding box center [109, 454] width 219 height 729
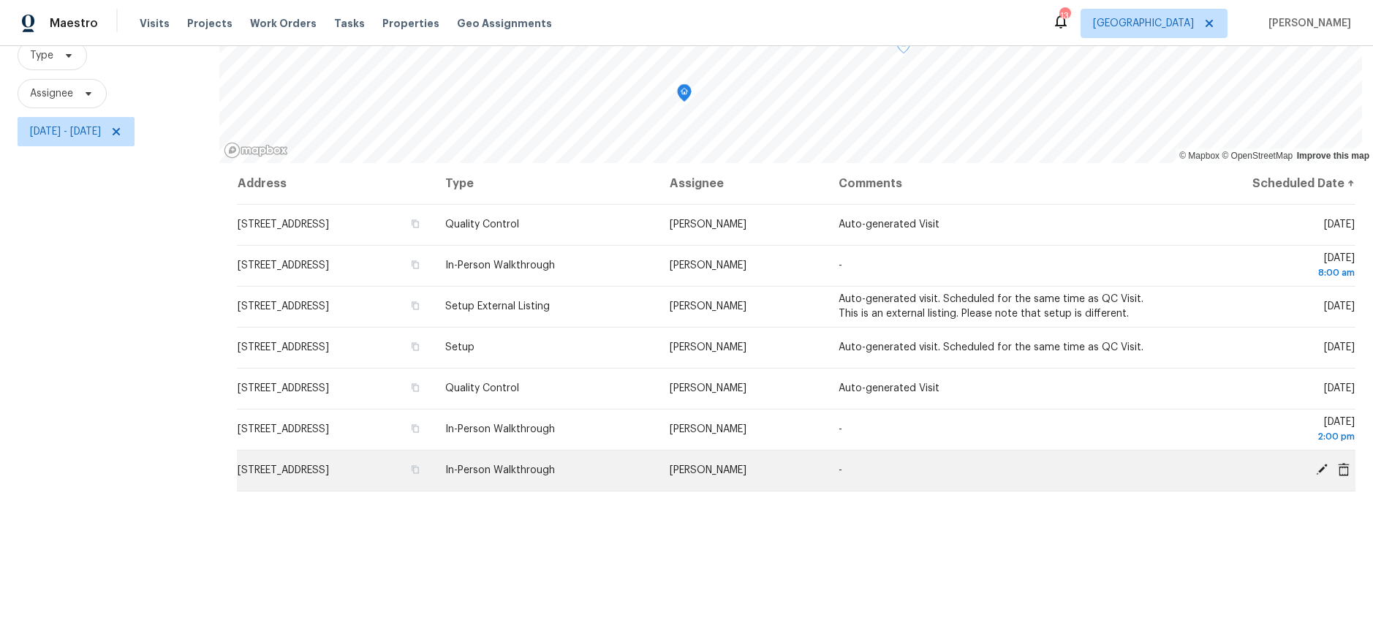
scroll to position [73, 0]
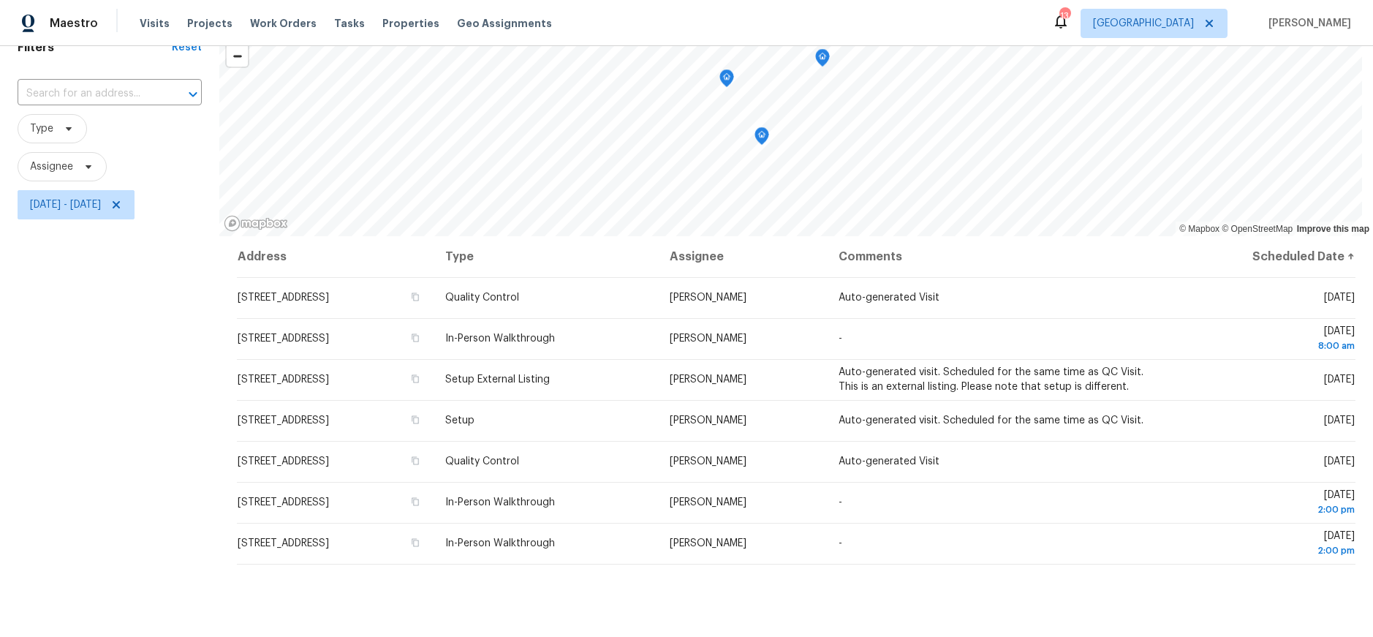
click at [118, 439] on div "Filters Reset ​ Type Assignee [DATE] - [DATE]" at bounding box center [109, 381] width 219 height 729
click at [117, 430] on div "Filters Reset ​ Type Assignee [DATE] - [DATE]" at bounding box center [109, 381] width 219 height 729
click at [123, 334] on div "Filters Reset ​ Type Assignee [DATE] - [DATE]" at bounding box center [109, 381] width 219 height 729
